Goal: Use online tool/utility: Utilize a website feature to perform a specific function

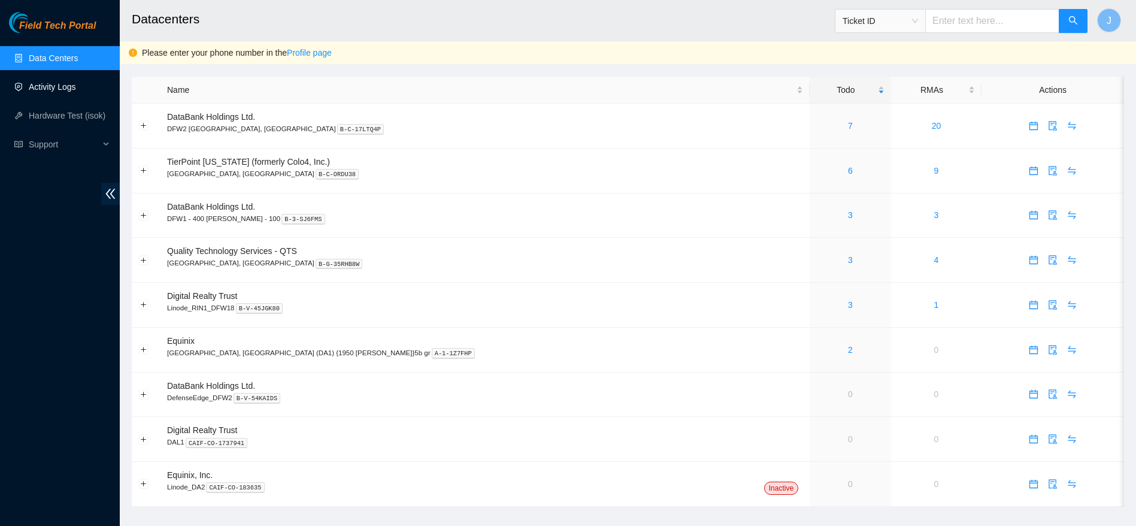
click at [51, 84] on link "Activity Logs" at bounding box center [52, 87] width 47 height 10
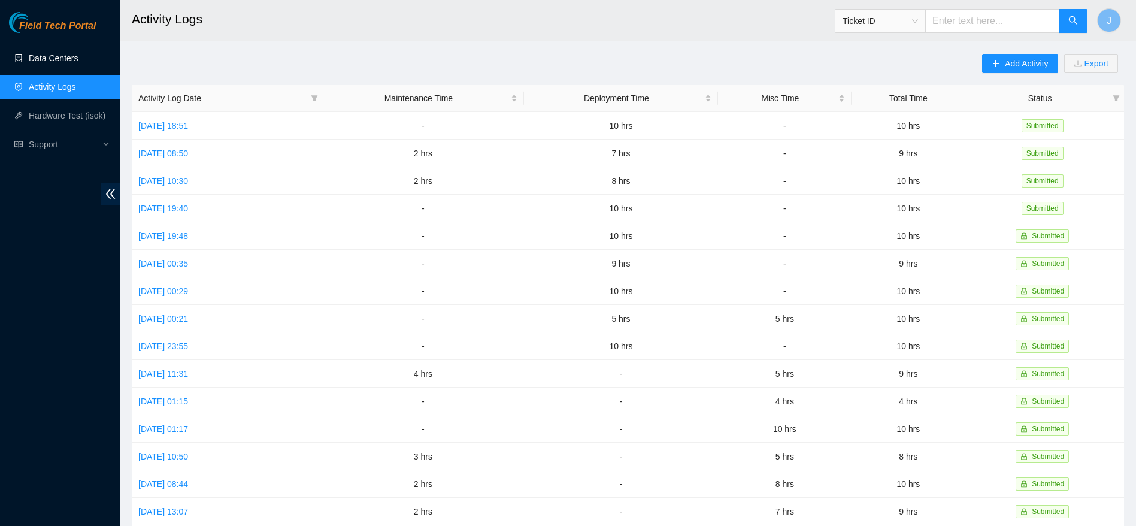
click at [50, 58] on link "Data Centers" at bounding box center [53, 58] width 49 height 10
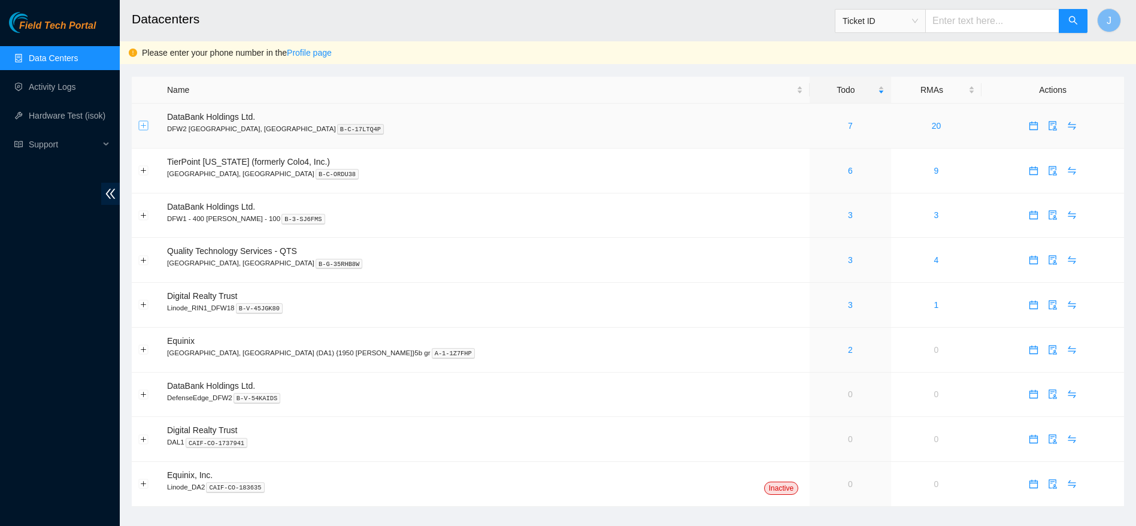
click at [145, 121] on button "Expand row" at bounding box center [144, 126] width 10 height 10
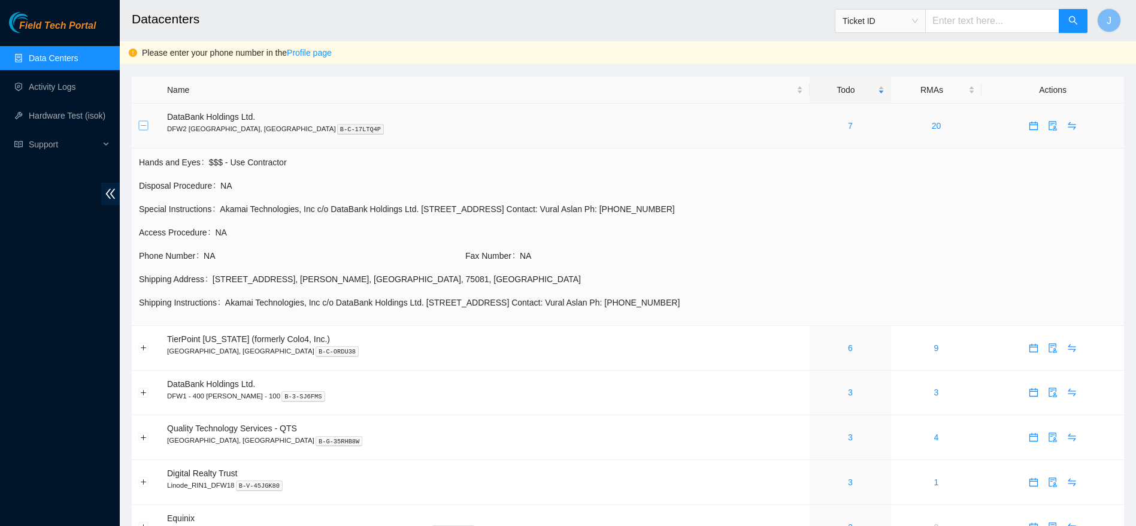
click at [145, 121] on button "Collapse row" at bounding box center [144, 126] width 10 height 10
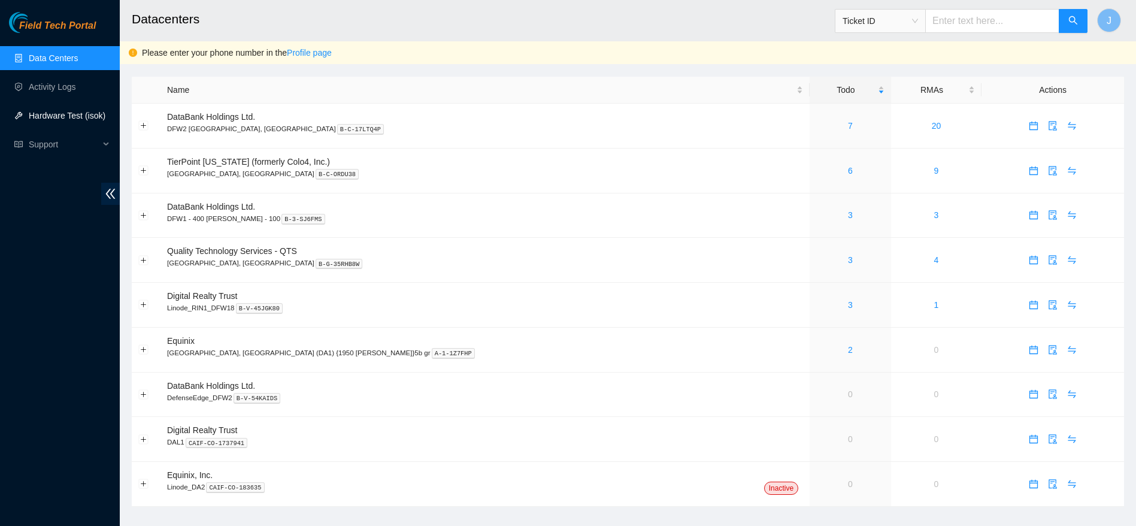
click at [46, 118] on link "Hardware Test (isok)" at bounding box center [67, 116] width 77 height 10
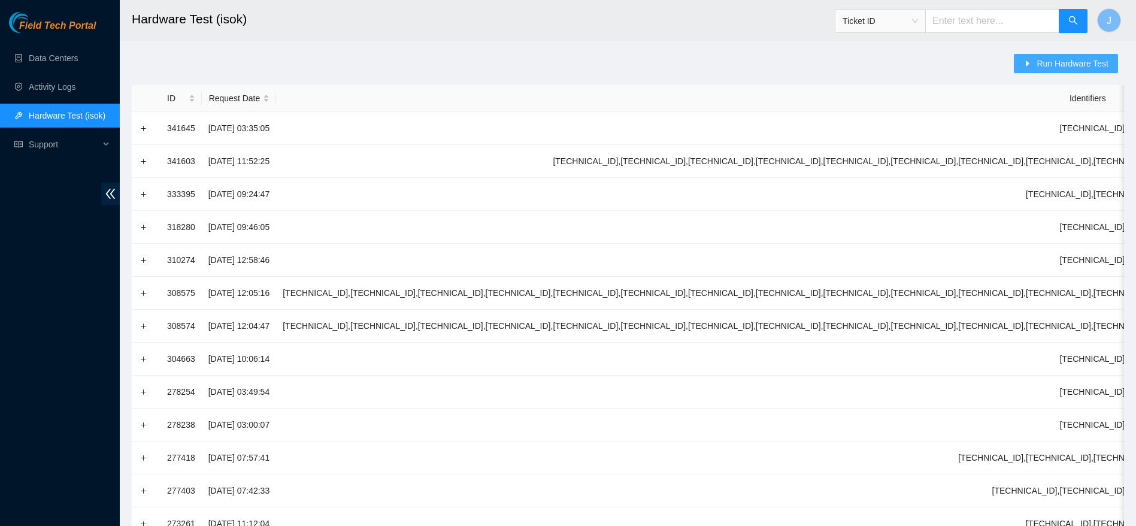
click at [1056, 69] on span "Run Hardware Test" at bounding box center [1073, 63] width 72 height 13
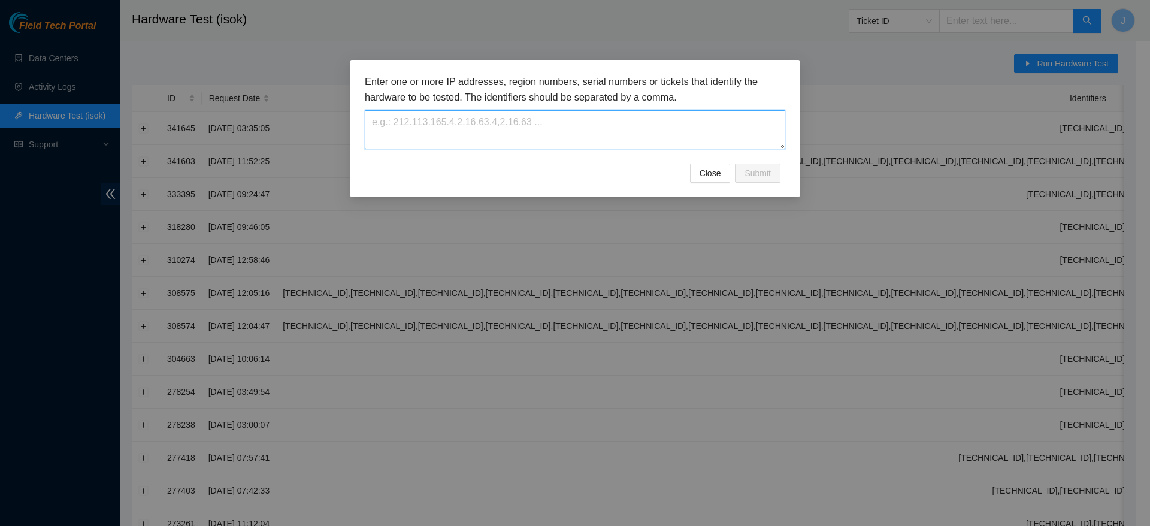
click at [592, 138] on textarea at bounding box center [575, 129] width 420 height 39
paste textarea "[TECHNICAL_ID],[TECHNICAL_ID],[TECHNICAL_ID],[TECHNICAL_ID],[TECHNICAL_ID],[TEC…"
click at [490, 140] on textarea at bounding box center [575, 129] width 420 height 39
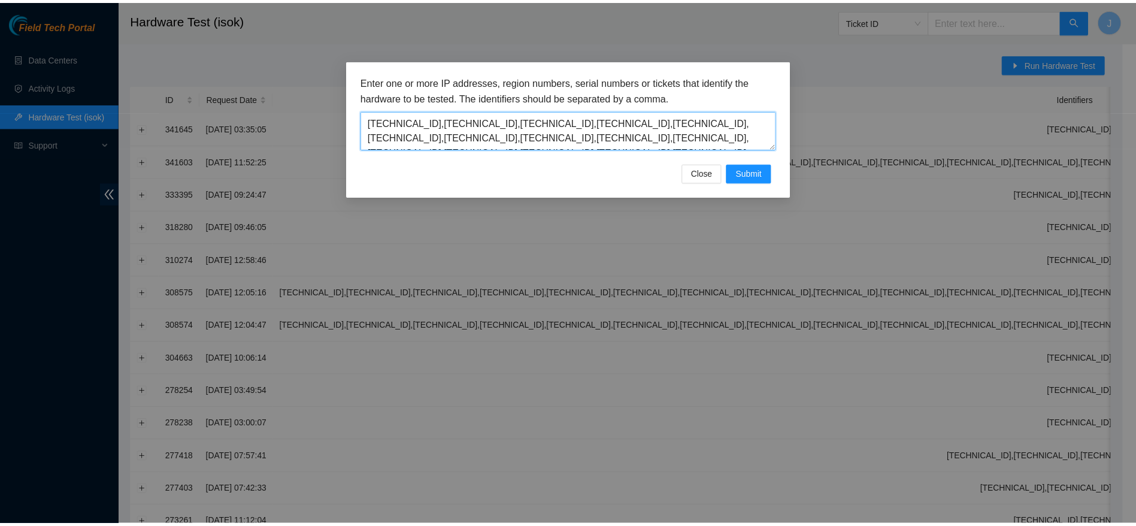
scroll to position [25, 0]
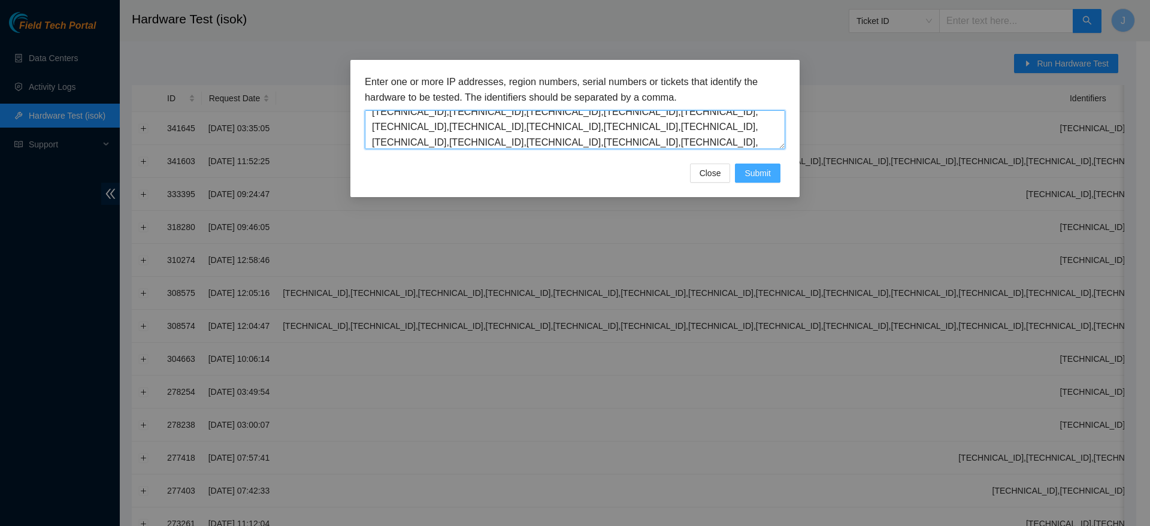
type textarea "[TECHNICAL_ID],[TECHNICAL_ID],[TECHNICAL_ID],[TECHNICAL_ID],[TECHNICAL_ID],[TEC…"
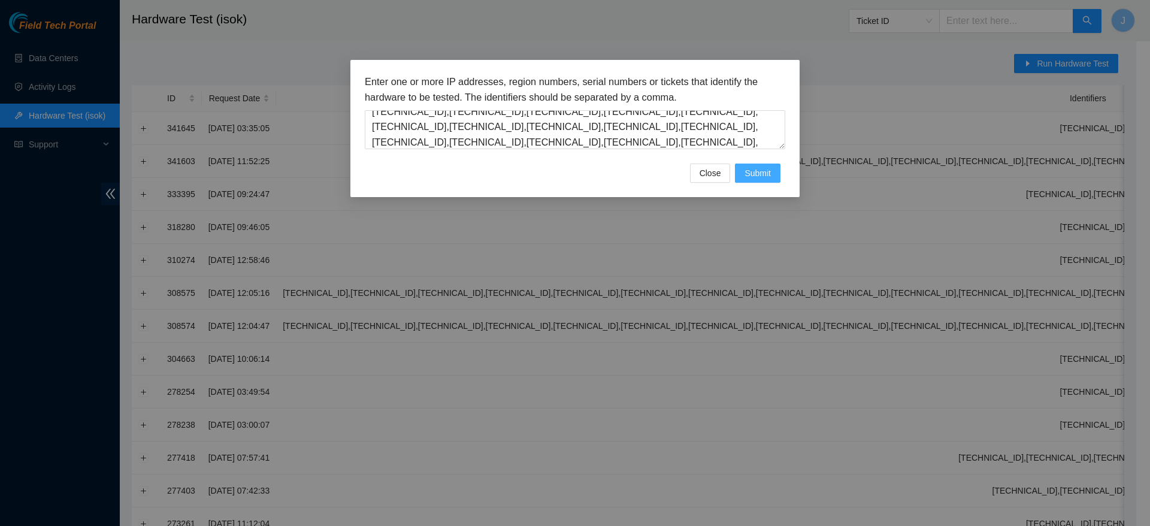
click at [778, 177] on button "Submit" at bounding box center [758, 172] width 46 height 19
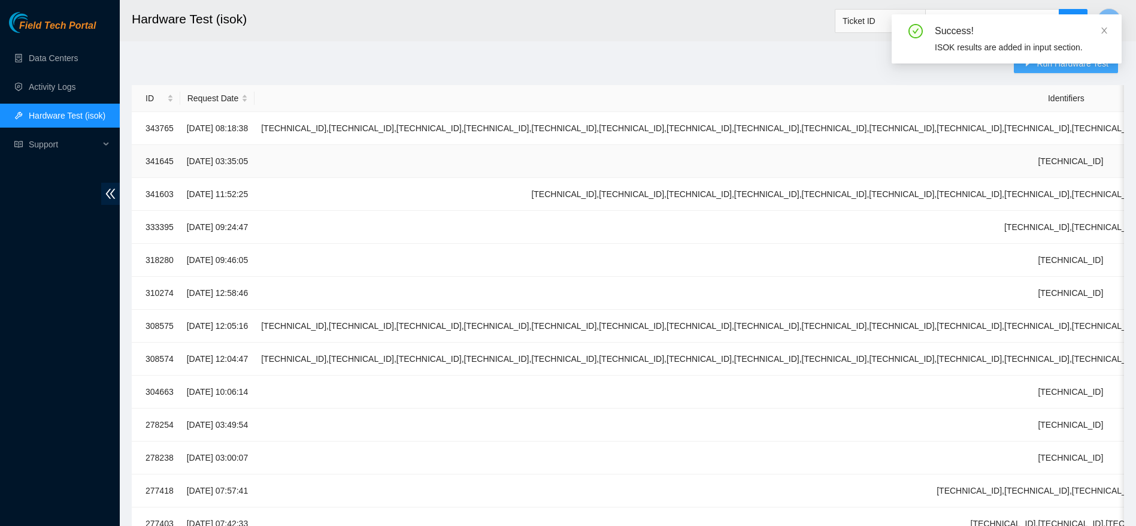
scroll to position [0, 0]
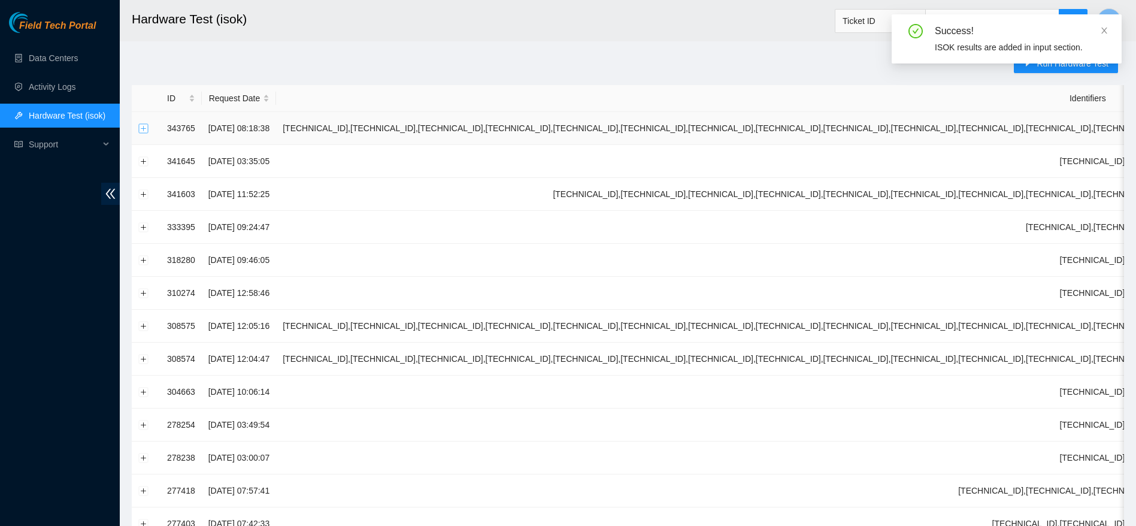
click at [140, 127] on button "Expand row" at bounding box center [144, 128] width 10 height 10
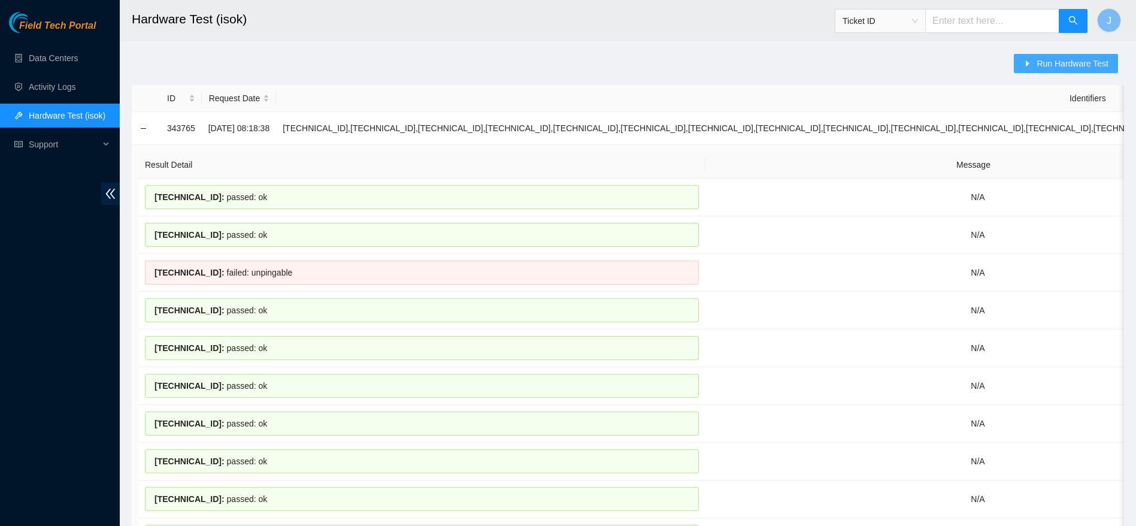
click at [1083, 68] on span "Run Hardware Test" at bounding box center [1073, 63] width 72 height 13
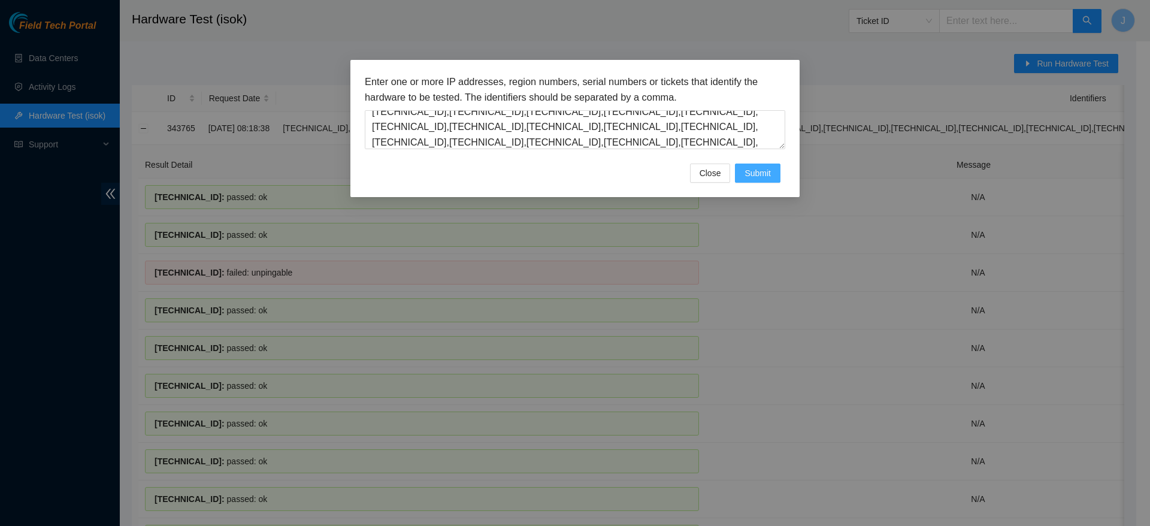
click at [775, 164] on button "Submit" at bounding box center [758, 172] width 46 height 19
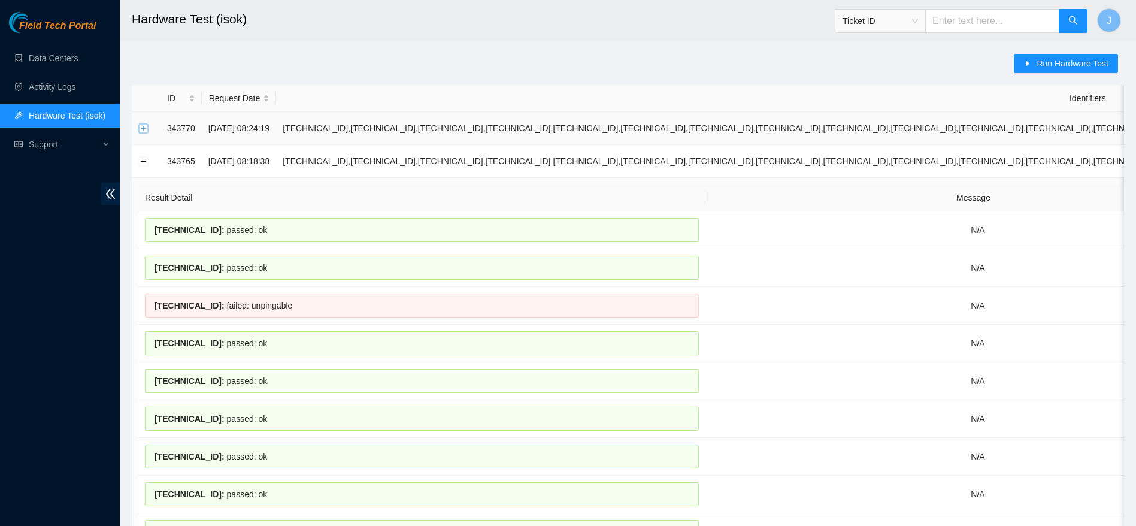
click at [148, 127] on button "Expand row" at bounding box center [144, 128] width 10 height 10
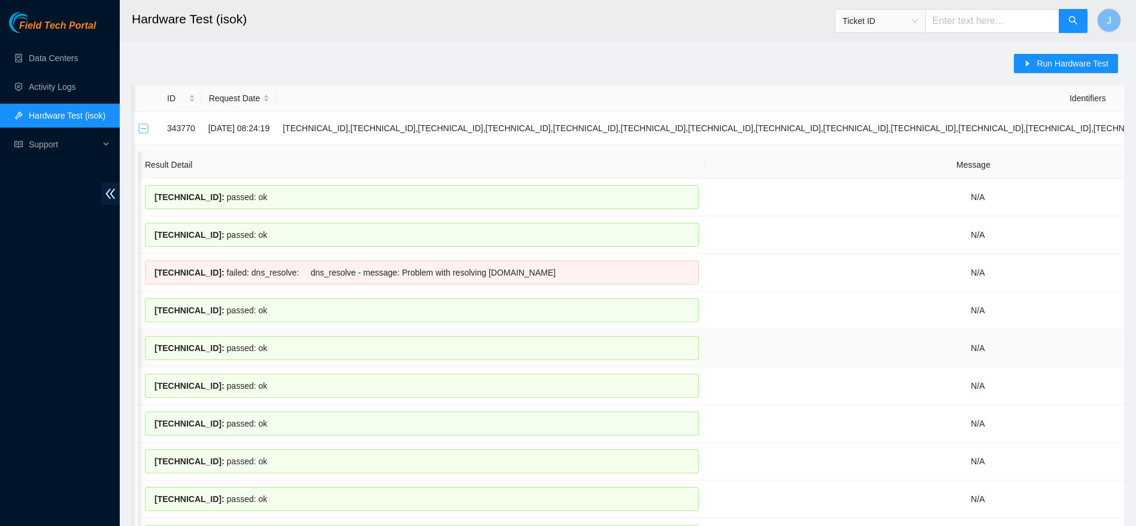
scroll to position [0, 559]
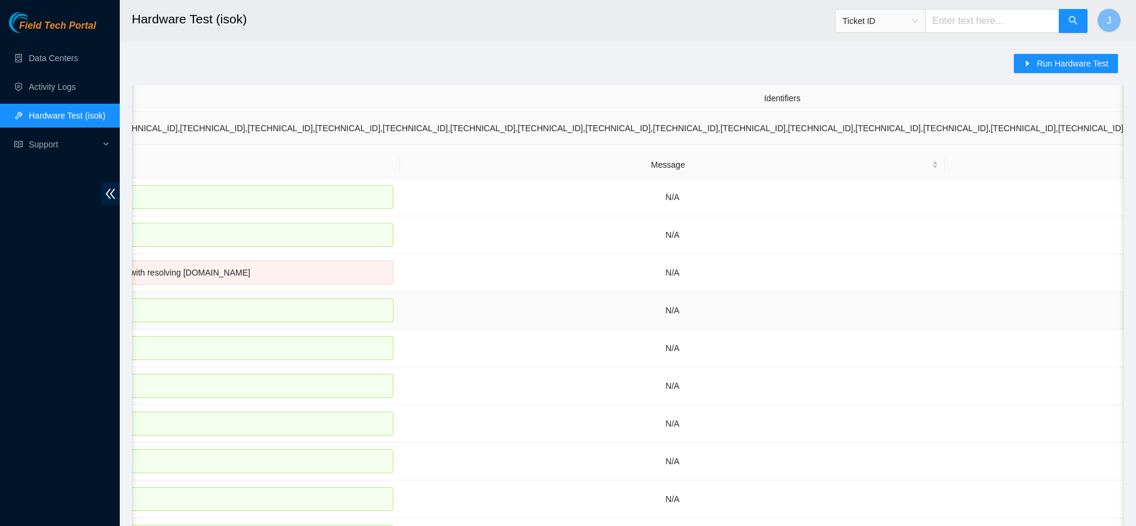
scroll to position [0, 0]
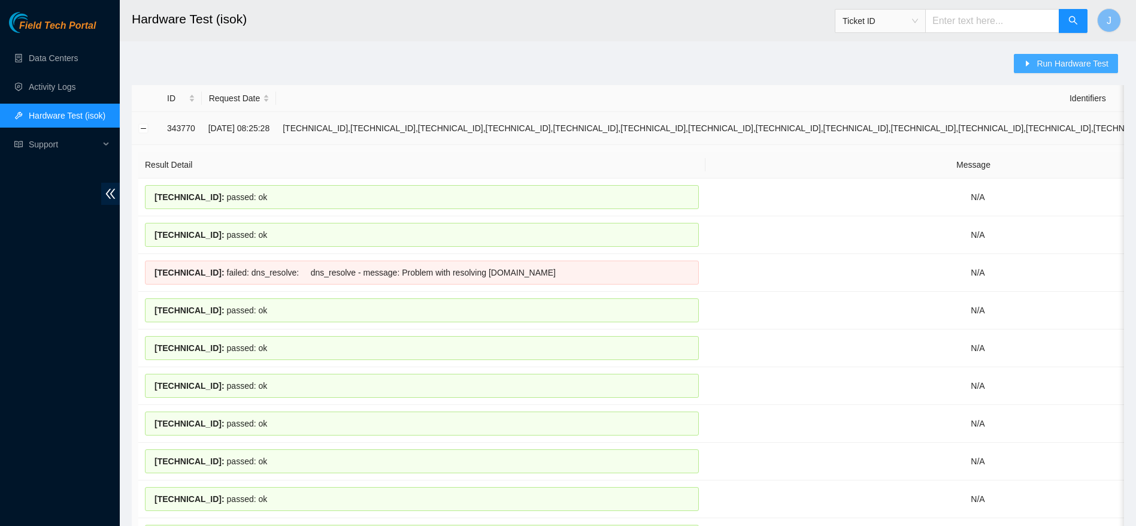
click at [1071, 69] on span "Run Hardware Test" at bounding box center [1073, 63] width 72 height 13
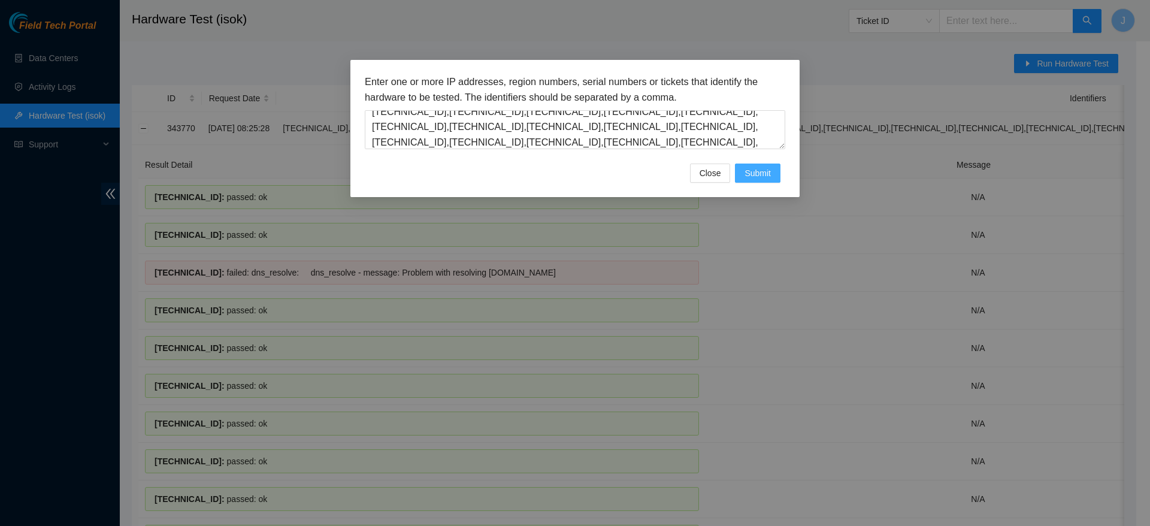
click at [767, 178] on span "Submit" at bounding box center [757, 172] width 26 height 13
